Goal: Information Seeking & Learning: Learn about a topic

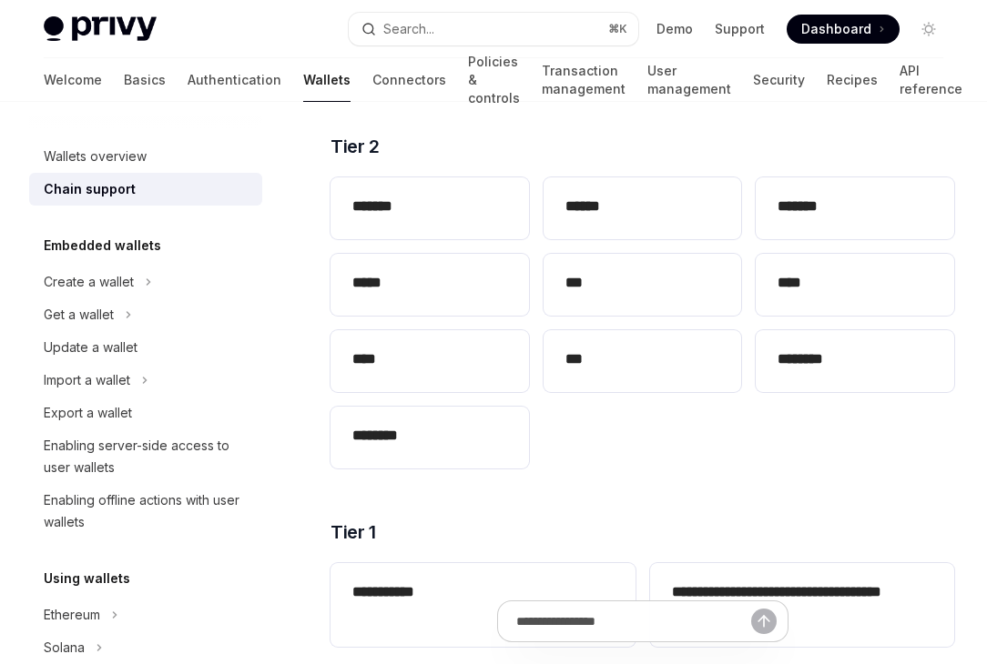
scroll to position [518, 0]
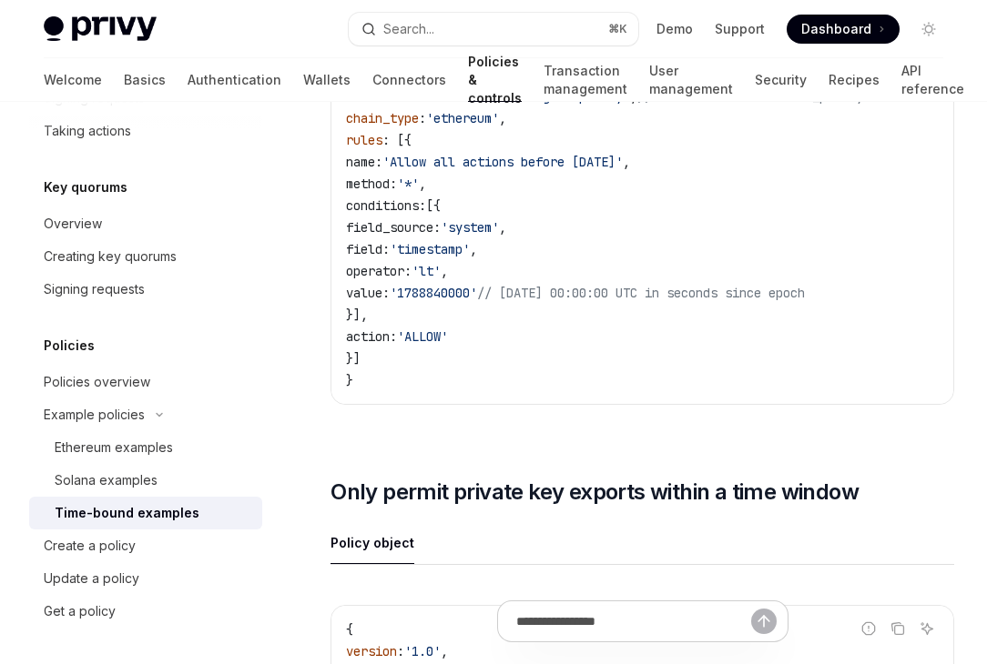
scroll to position [151, 0]
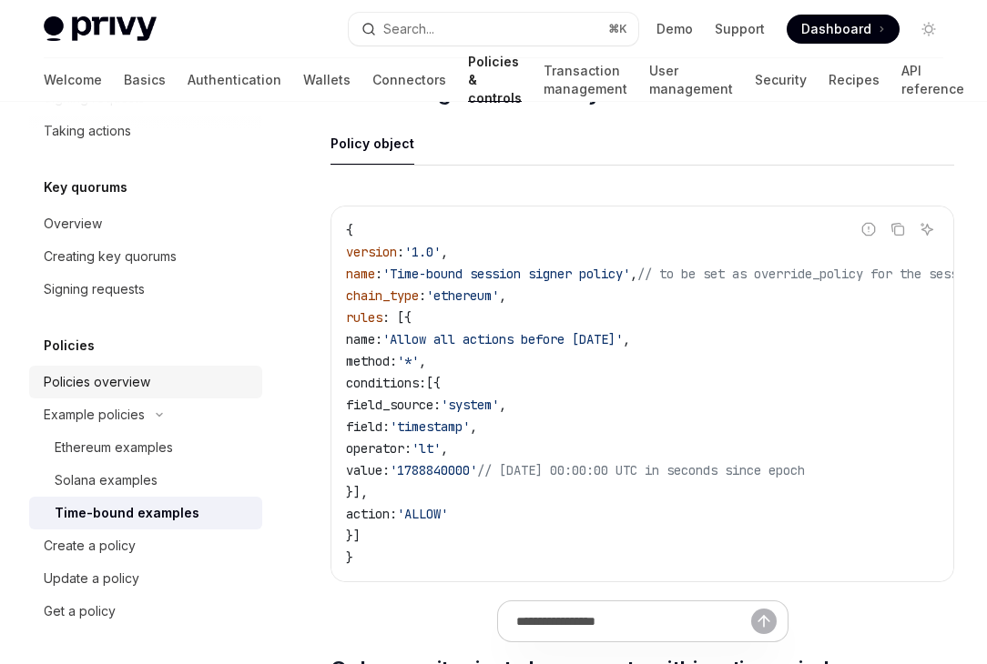
click at [93, 380] on div "Policies overview" at bounding box center [97, 382] width 106 height 22
type textarea "*"
